Goal: Navigation & Orientation: Understand site structure

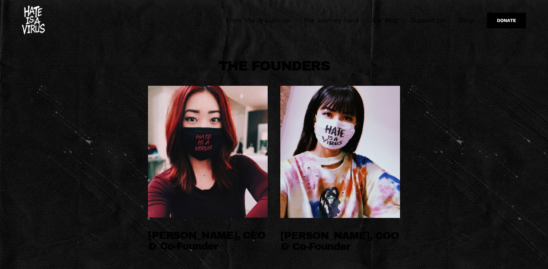
click at [28, 24] on img at bounding box center [33, 21] width 23 height 30
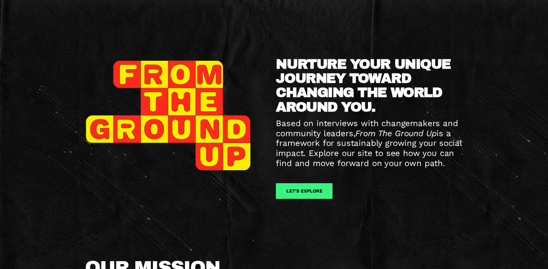
scroll to position [153, 0]
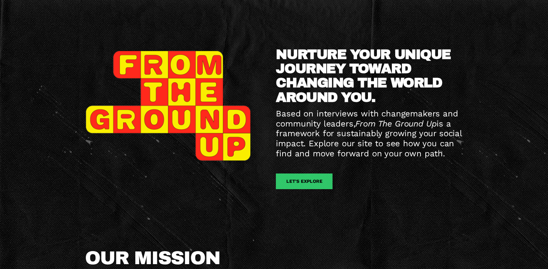
click at [310, 181] on link "let's explore" at bounding box center [304, 181] width 56 height 16
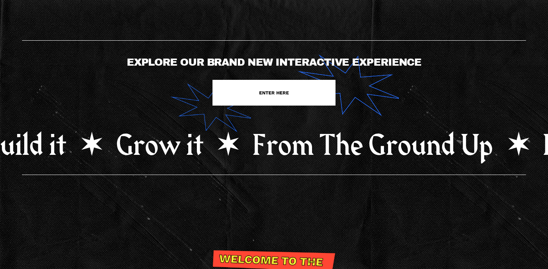
scroll to position [210, 0]
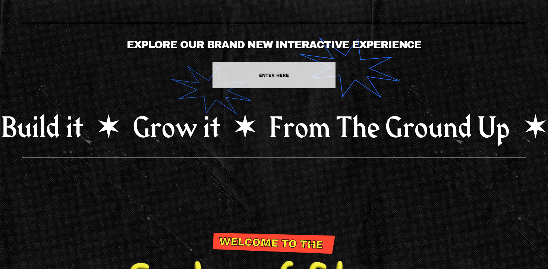
click at [268, 75] on link "ENTER HERE" at bounding box center [273, 75] width 123 height 26
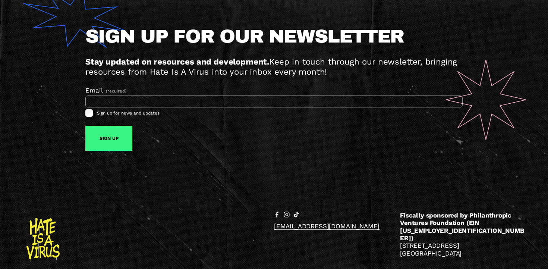
scroll to position [4810, 0]
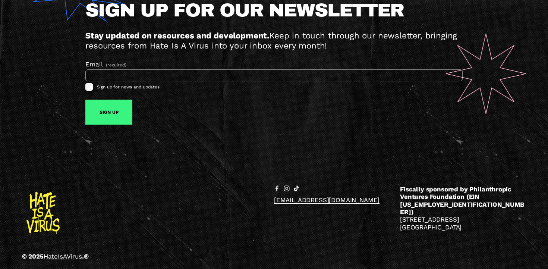
click at [34, 206] on div at bounding box center [42, 213] width 33 height 57
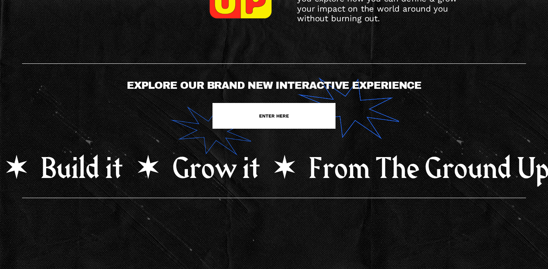
scroll to position [0, 0]
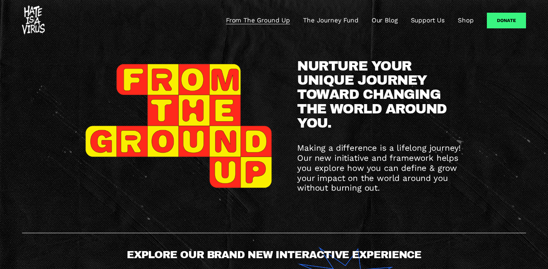
click at [327, 20] on link "The Journey Fund" at bounding box center [330, 20] width 55 height 9
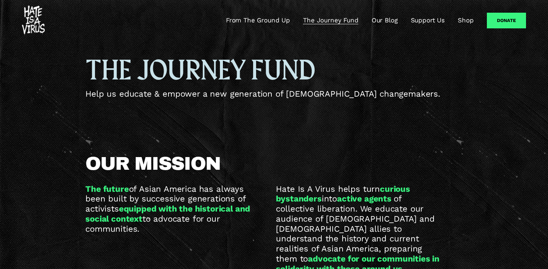
click at [387, 20] on link "Our Blog" at bounding box center [384, 20] width 26 height 9
click at [465, 20] on link "Shop" at bounding box center [465, 20] width 16 height 9
click at [272, 20] on link "From The Ground Up" at bounding box center [258, 20] width 64 height 9
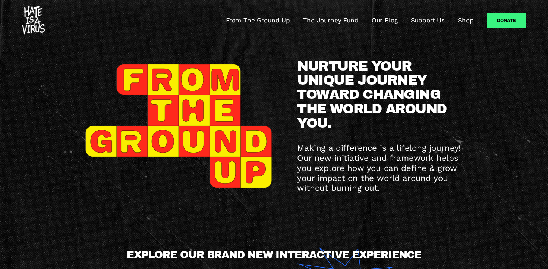
click at [386, 20] on link "Our Blog" at bounding box center [384, 20] width 26 height 9
